Goal: Task Accomplishment & Management: Use online tool/utility

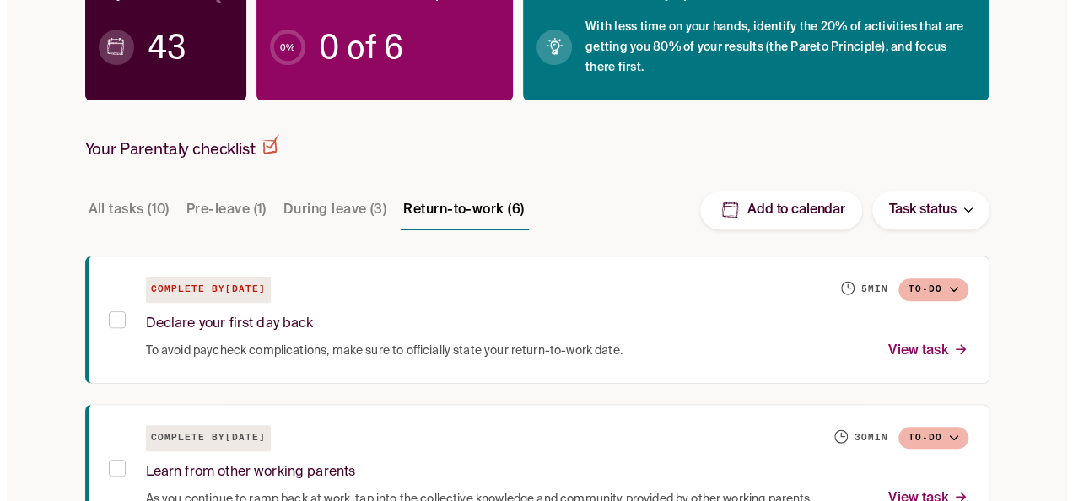
scroll to position [270, 0]
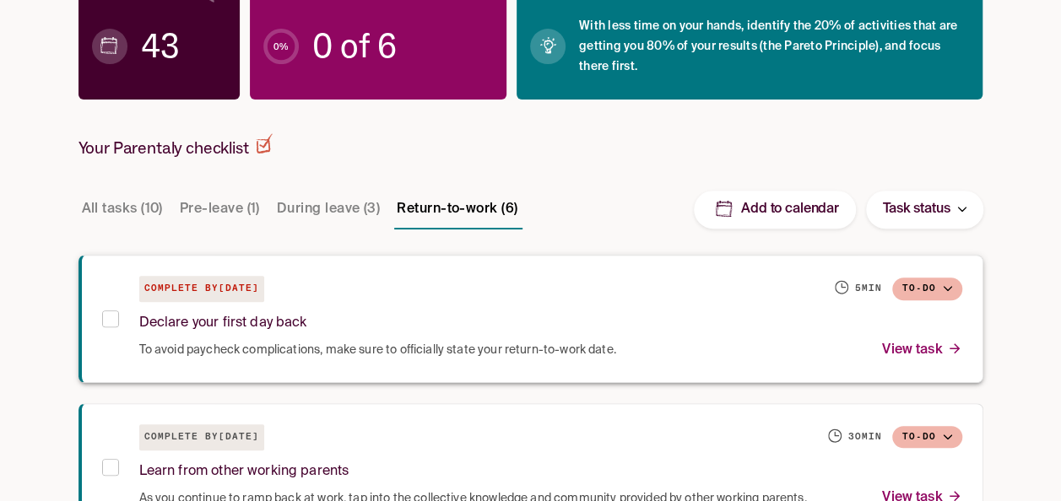
click at [930, 348] on p "View task" at bounding box center [921, 350] width 79 height 23
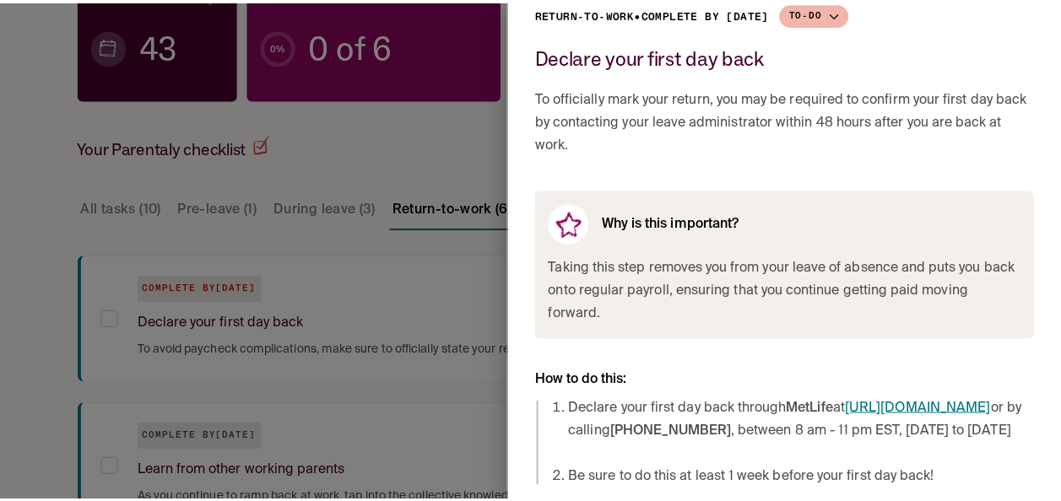
scroll to position [78, 0]
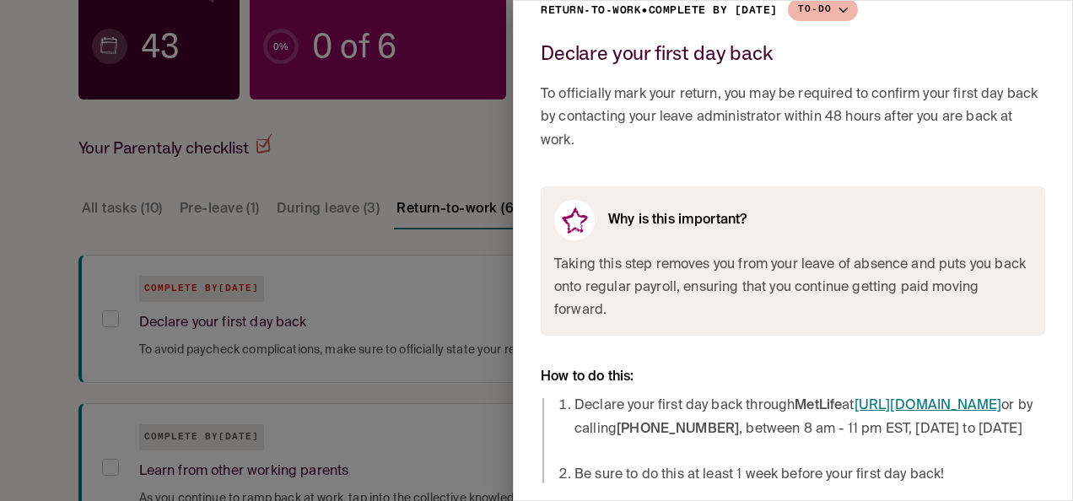
click at [315, 176] on div at bounding box center [536, 250] width 1073 height 501
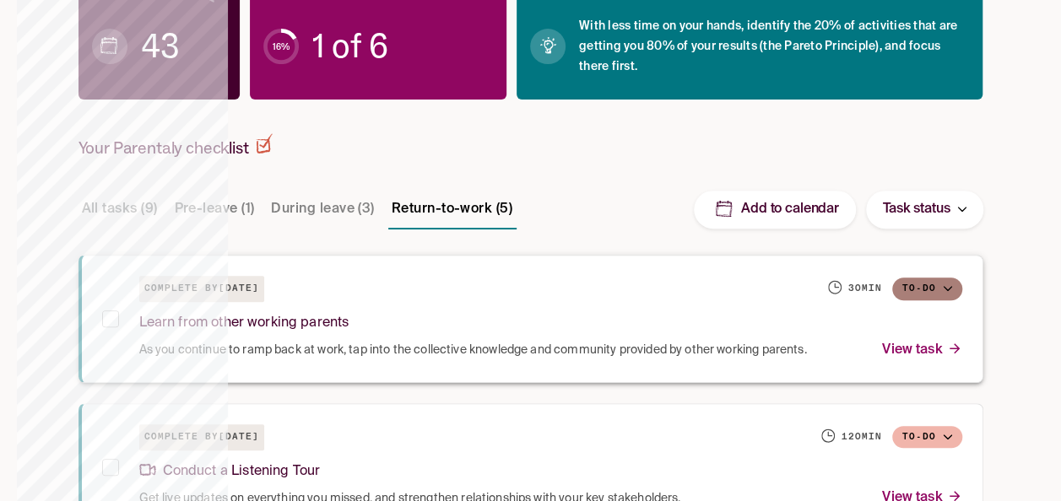
click at [935, 289] on button "To-do" at bounding box center [927, 289] width 70 height 23
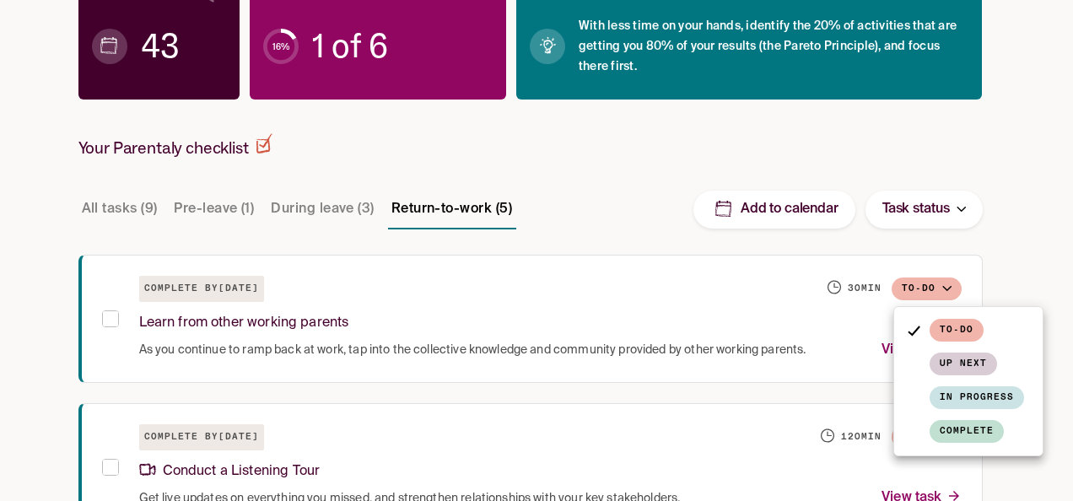
click at [1023, 272] on div at bounding box center [536, 250] width 1073 height 501
